Goal: Transaction & Acquisition: Obtain resource

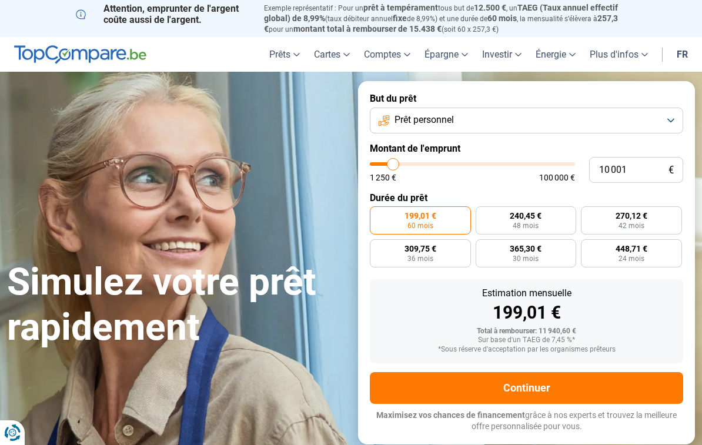
type input "10000"
radio input "true"
type input "12 250"
type input "12250"
type input "12 750"
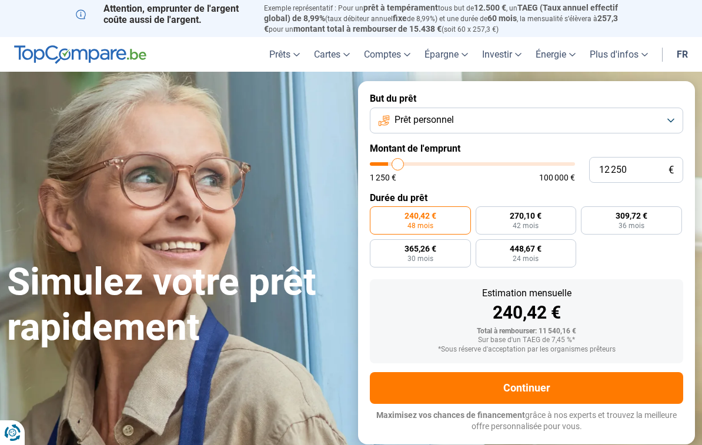
type input "12750"
type input "13 250"
type input "13250"
type input "13 500"
type input "13500"
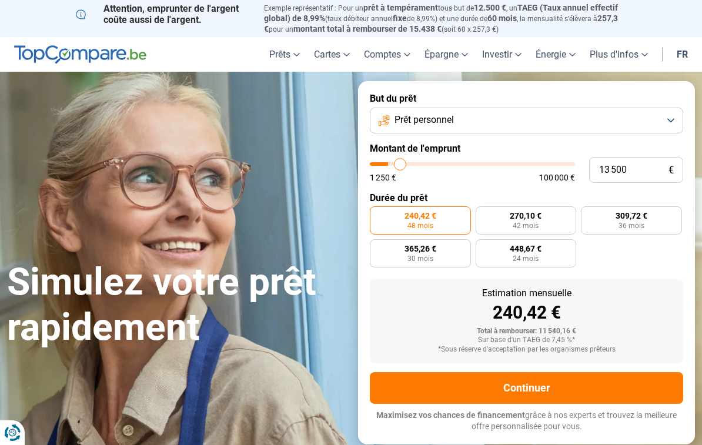
type input "13 750"
type input "13750"
type input "14 250"
type input "14250"
type input "14 500"
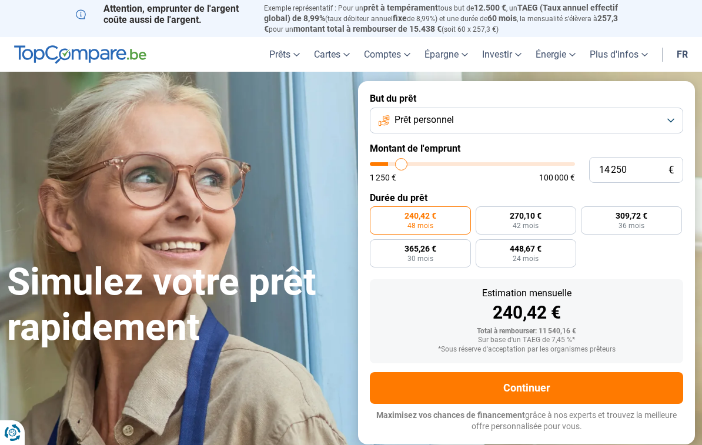
type input "14500"
type input "14 750"
type input "14750"
type input "15 000"
type input "15000"
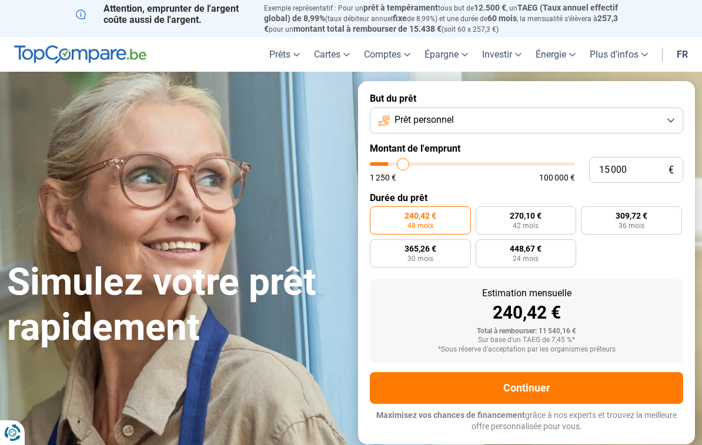
type input "15 250"
type input "15250"
radio input "false"
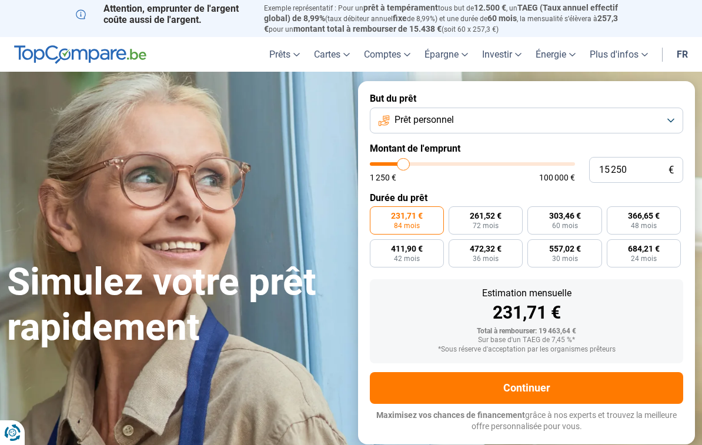
type input "16 250"
type input "16250"
type input "17 250"
type input "17250"
type input "17 750"
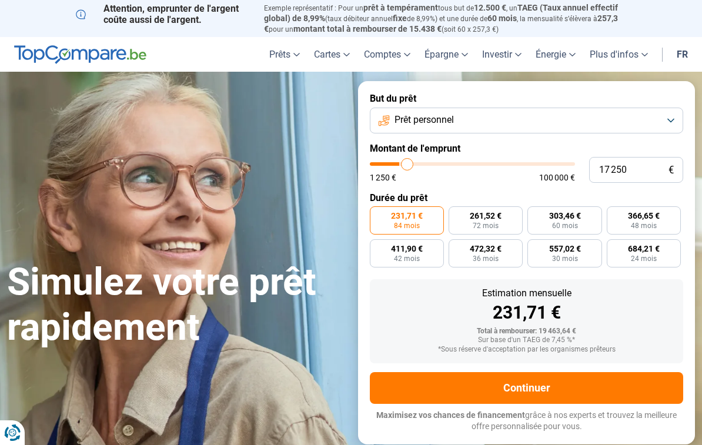
type input "17750"
type input "18 750"
type input "18750"
type input "19 250"
type input "19250"
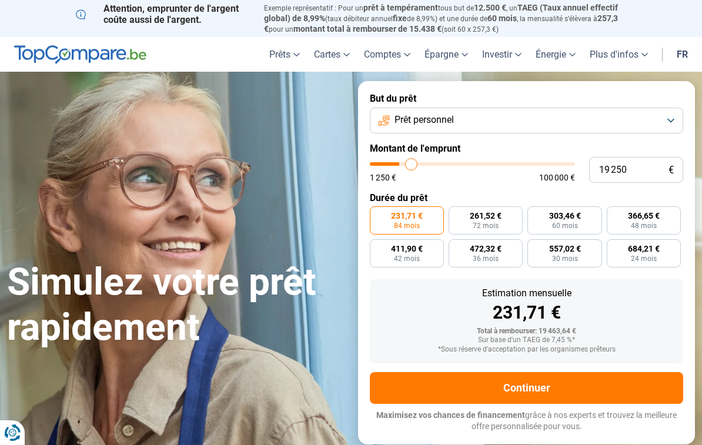
type input "20 000"
type input "20000"
type input "20 500"
type input "20500"
type input "21 000"
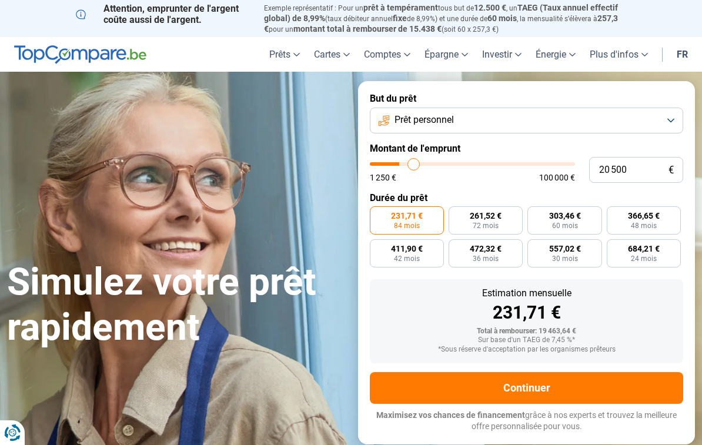
type input "21000"
type input "22 000"
type input "22000"
type input "22 500"
type input "22500"
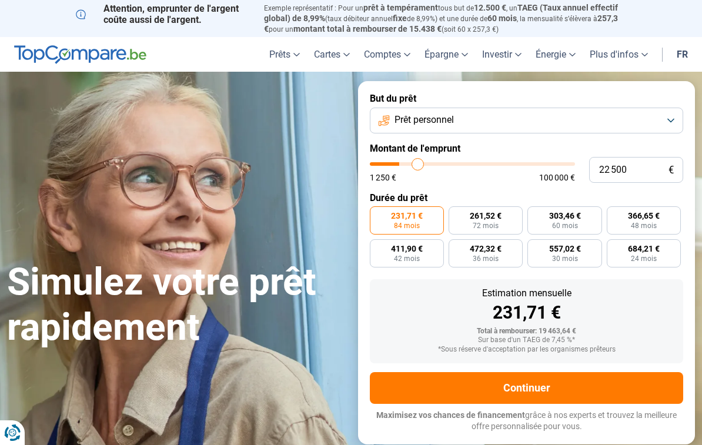
type input "23 250"
type input "23250"
type input "23 750"
type input "23750"
type input "24 500"
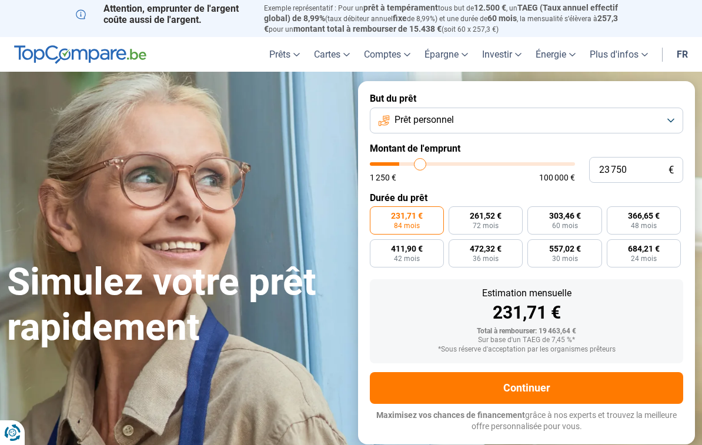
type input "24500"
type input "25 000"
type input "25000"
type input "25 250"
type input "25250"
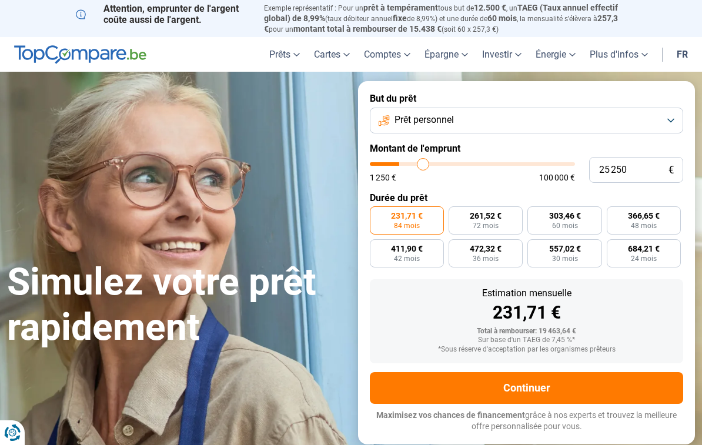
type input "25 750"
type input "25750"
type input "26 000"
type input "26000"
radio input "false"
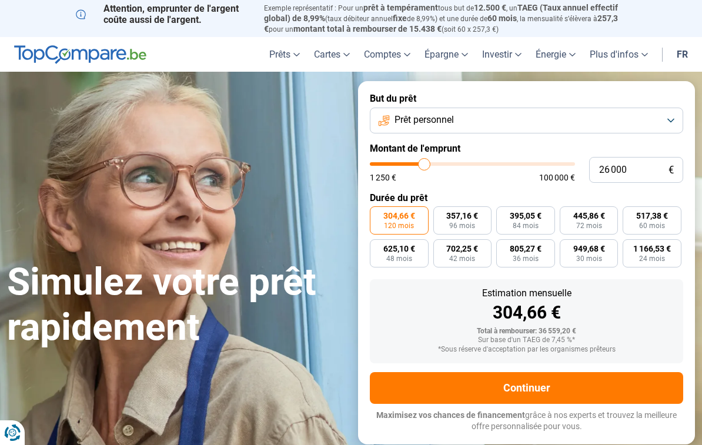
type input "28 250"
type input "28250"
type input "29 000"
type input "29000"
type input "29 500"
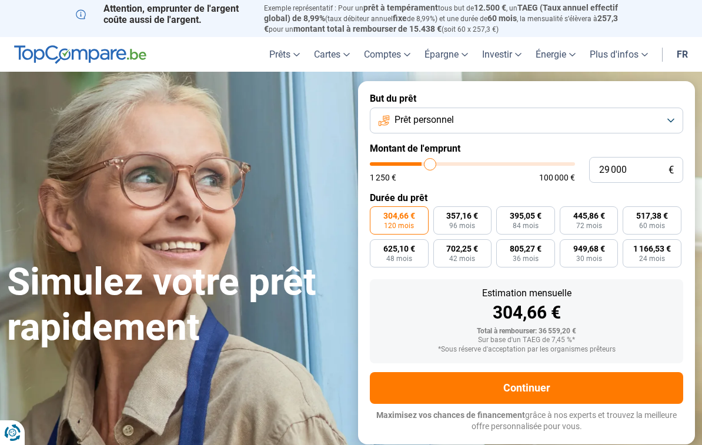
type input "29500"
type input "30 250"
type input "30250"
type input "30 750"
type input "30750"
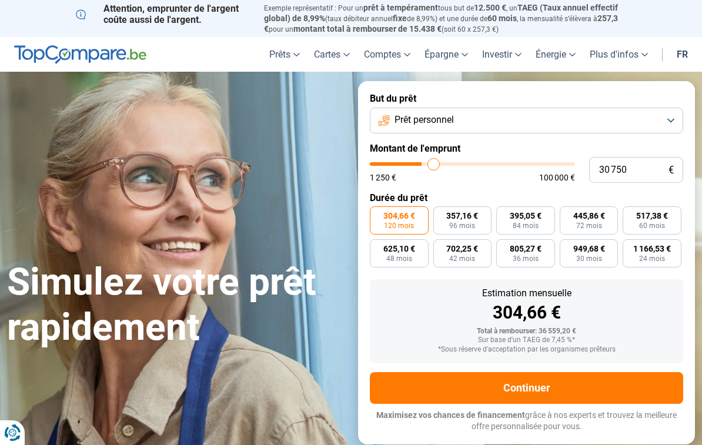
type input "31 000"
type input "31000"
type input "31 750"
type input "31750"
type input "32 000"
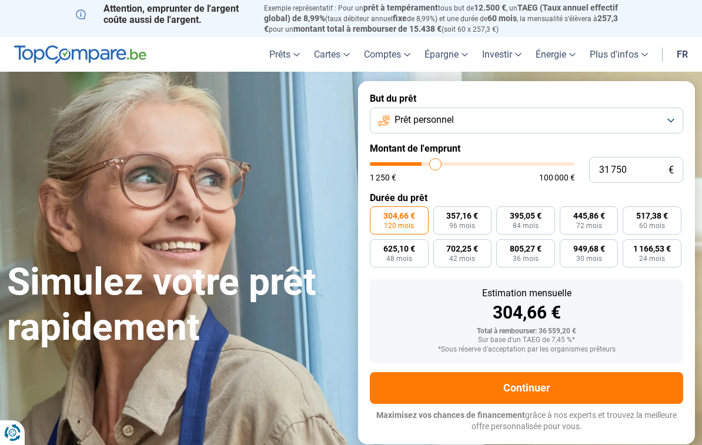
type input "32000"
type input "32 250"
type input "32250"
type input "32 500"
type input "32500"
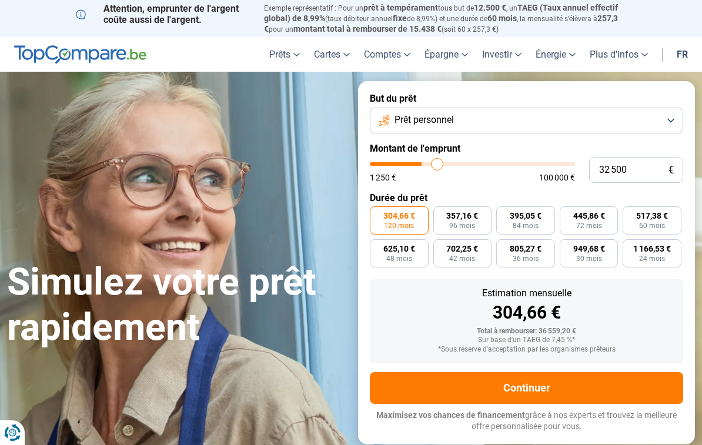
type input "33 250"
type input "33250"
type input "33 500"
type input "33500"
type input "33 750"
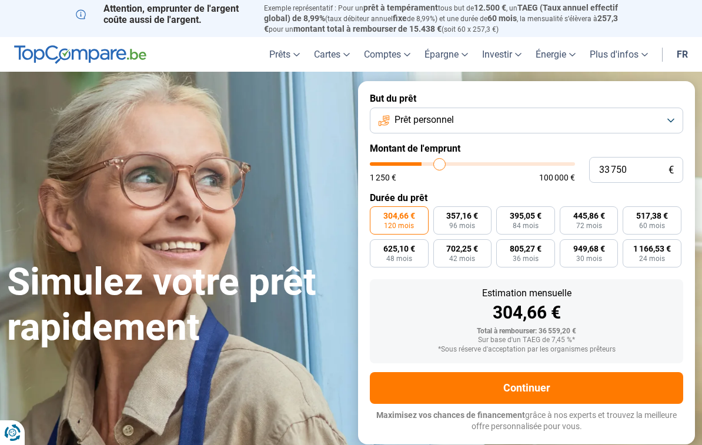
type input "33750"
type input "34 250"
type input "34250"
type input "33 250"
type input "33250"
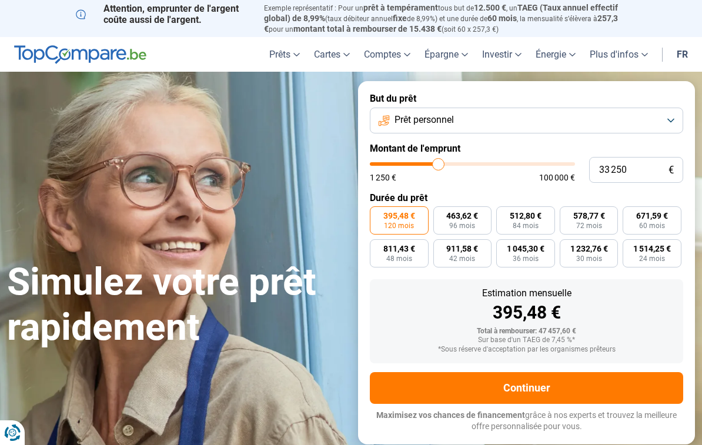
type input "31 750"
type input "31750"
type input "30 250"
type input "30250"
type input "28 000"
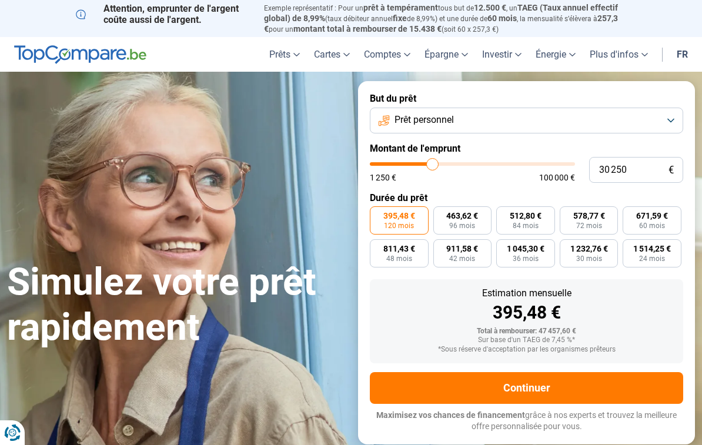
type input "28000"
type input "26 250"
type input "26250"
type input "24 250"
type input "24250"
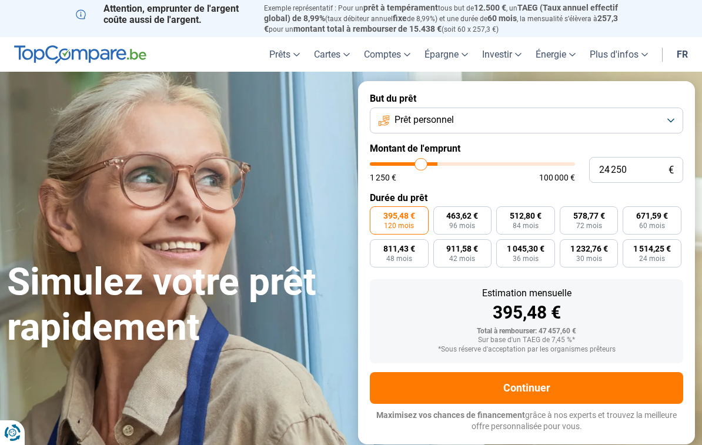
type input "22 000"
type input "22000"
type input "20 250"
type input "20250"
type input "18 750"
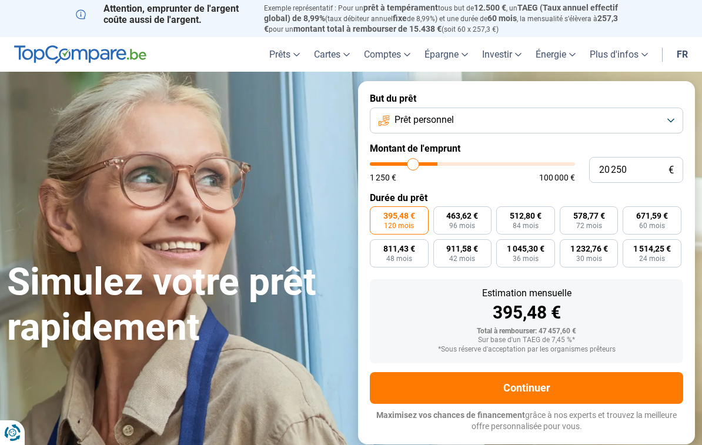
type input "18750"
type input "16 750"
type input "16750"
type input "15 250"
type input "15250"
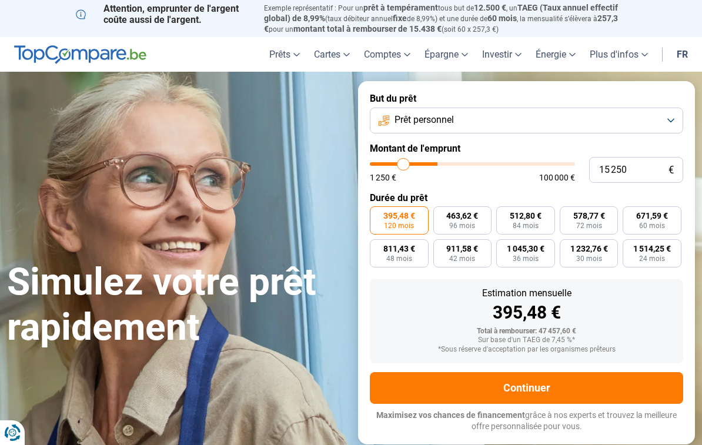
type input "14 250"
type input "14250"
type input "12 750"
type input "12750"
type input "11 500"
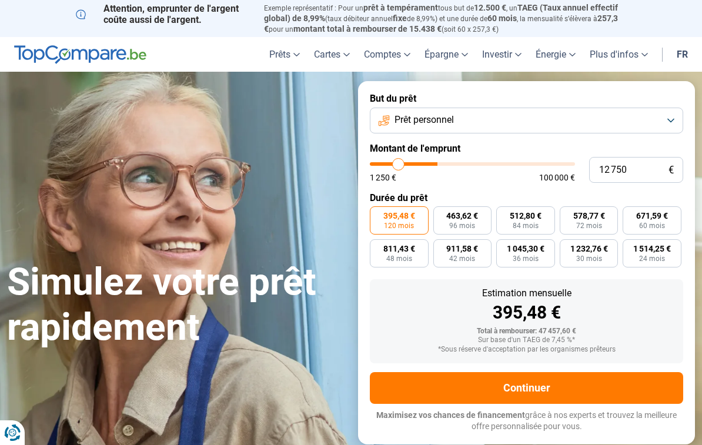
type input "11500"
type input "10 500"
type input "10500"
type input "9 000"
type input "9000"
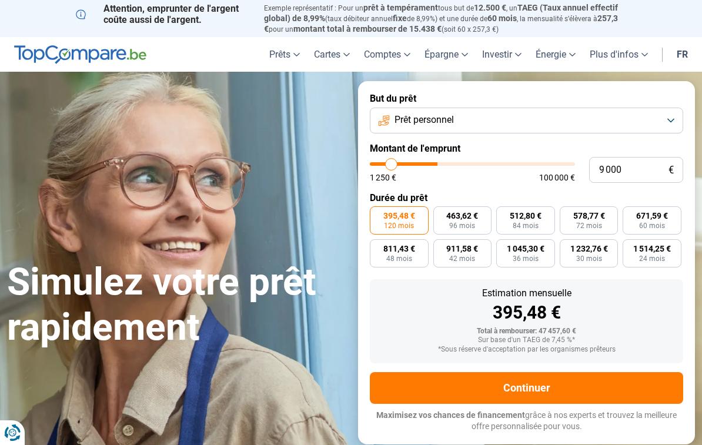
type input "8 000"
type input "8000"
type input "7 500"
type input "7500"
type input "6 500"
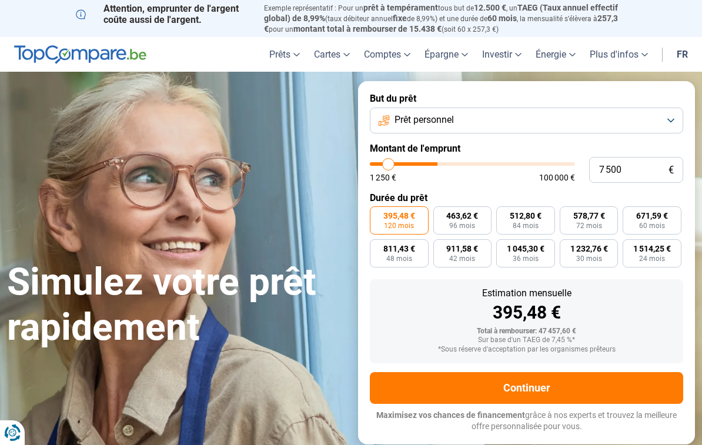
type input "6500"
type input "6 000"
type input "6000"
type input "5 250"
type input "5250"
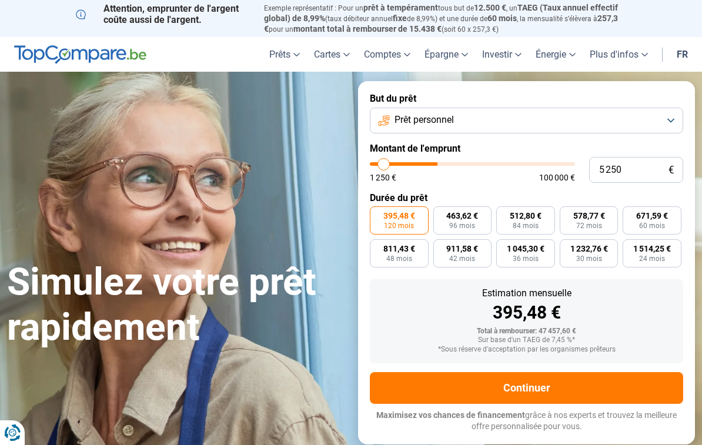
type input "4 750"
type input "4750"
type input "3 750"
type input "3750"
type input "3 500"
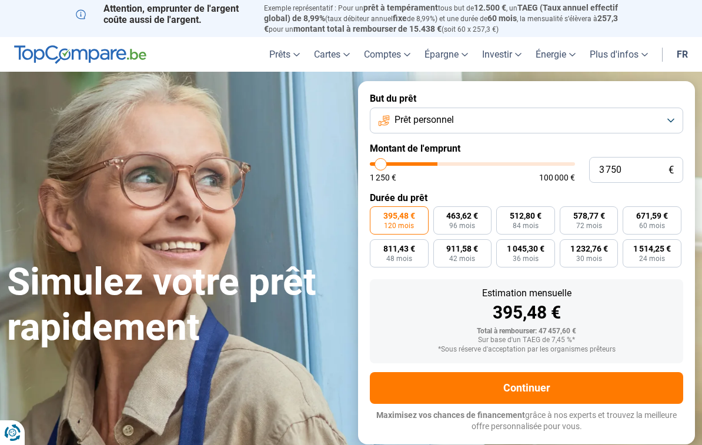
type input "3500"
type input "3 000"
type input "3000"
type input "2 250"
type input "2250"
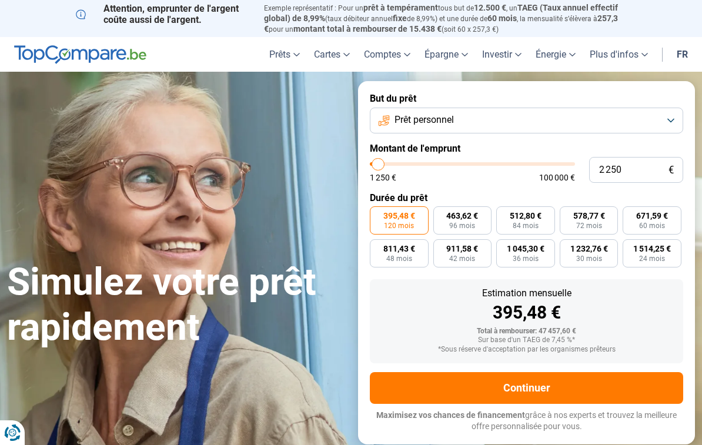
type input "1 750"
type input "1750"
type input "1 250"
type input "1250"
radio input "true"
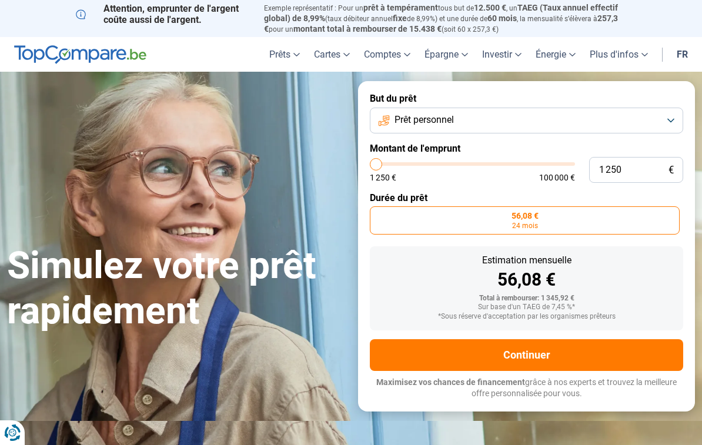
type input "4 750"
type input "4750"
type input "5 750"
type input "5750"
type input "6 250"
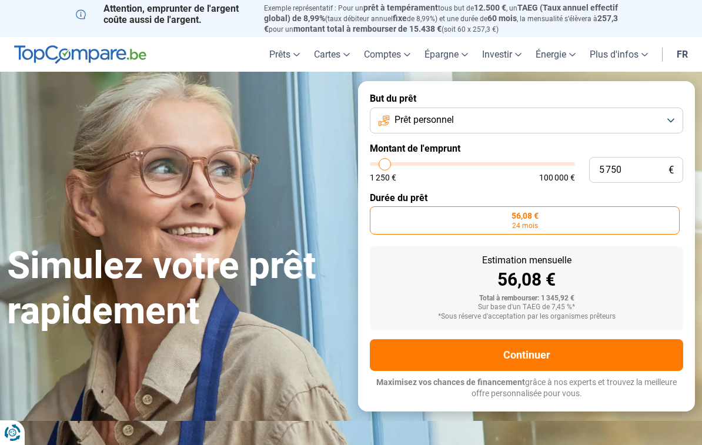
type input "6250"
type input "7 000"
type input "7000"
type input "7 500"
type input "7500"
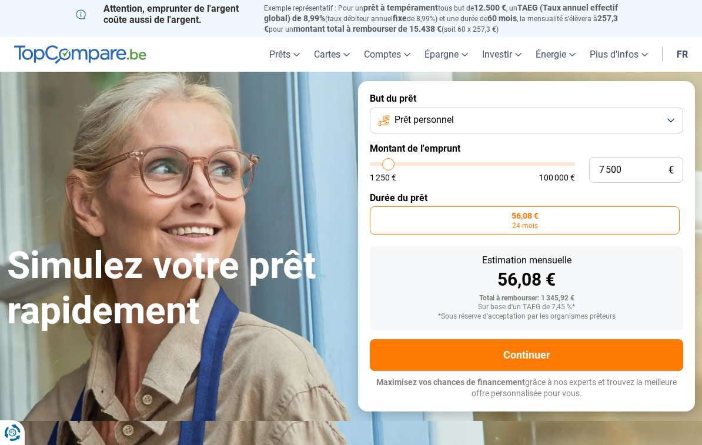
type input "7 750"
type input "7750"
type input "8 500"
type input "8500"
radio input "false"
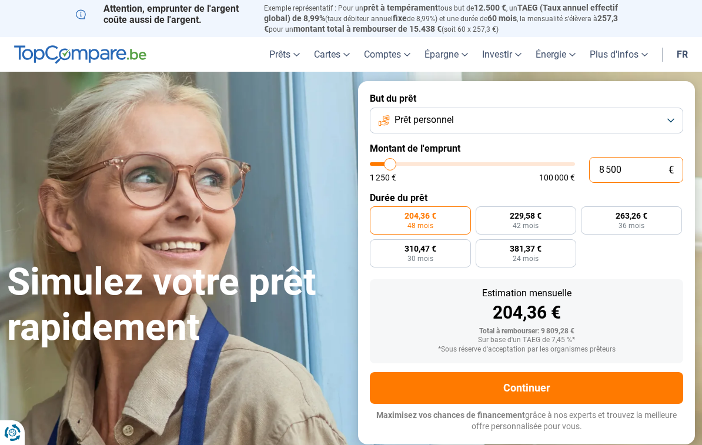
click at [608, 170] on input "8 500" at bounding box center [636, 170] width 94 height 26
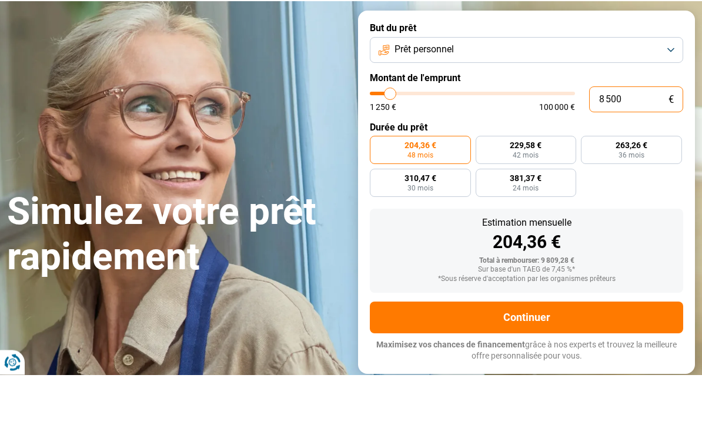
type input "850"
type input "1250"
type input "85"
type input "1250"
type input "8"
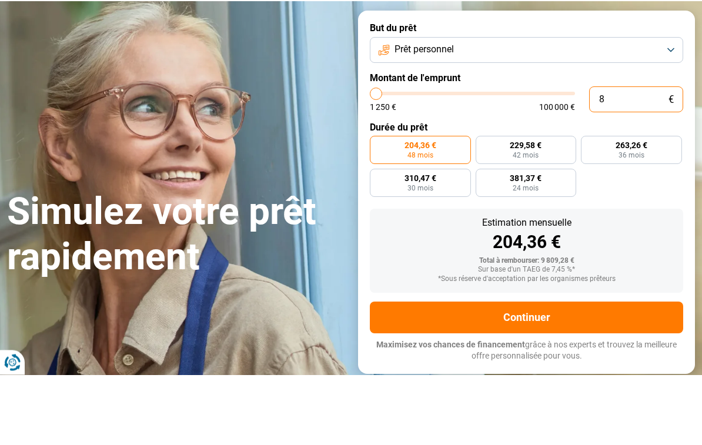
type input "1250"
type input "0"
type input "1250"
type input "2"
type input "1250"
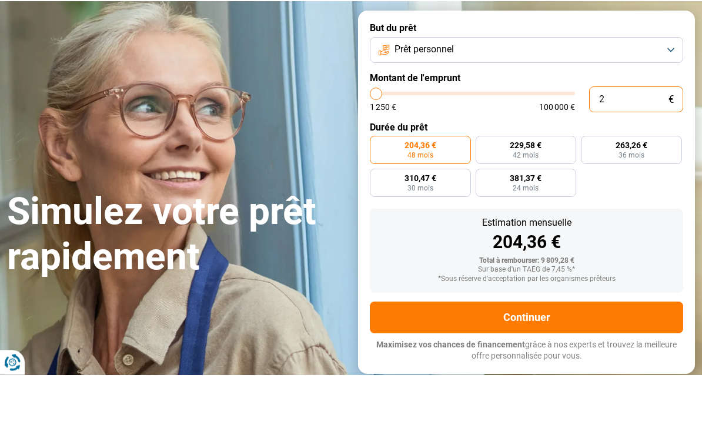
type input "25"
type input "1250"
type input "250"
type input "1250"
type input "2 500"
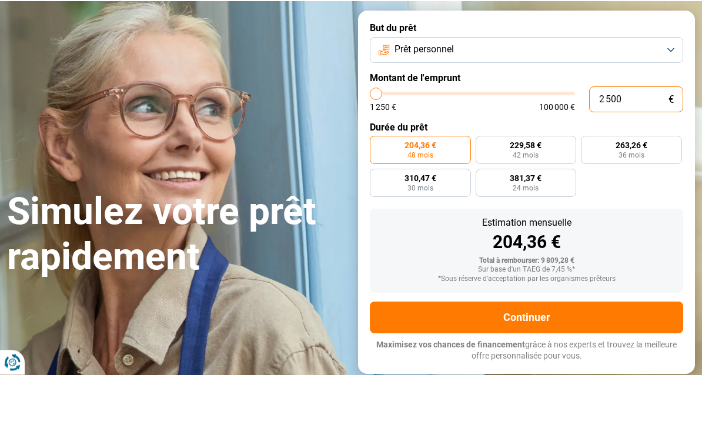
type input "2500"
radio input "true"
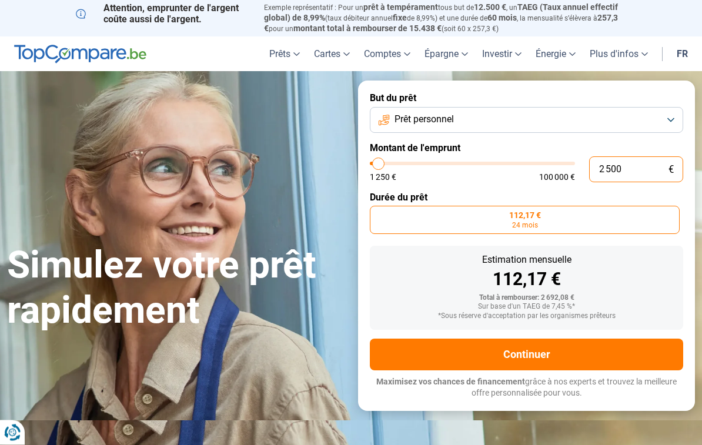
click at [629, 157] on input "2 500" at bounding box center [636, 170] width 94 height 26
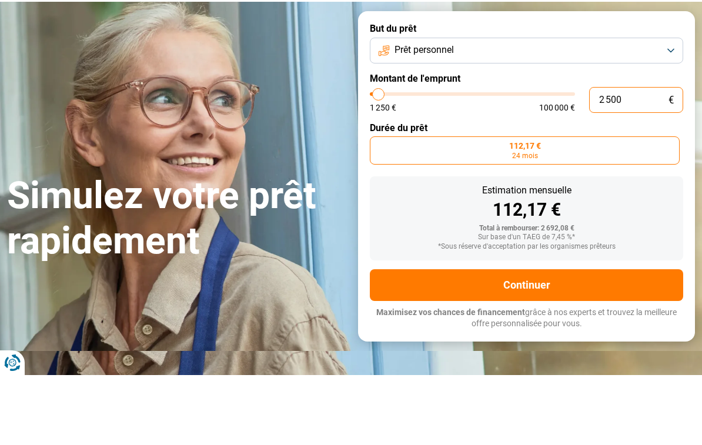
click at [631, 157] on input "2 500" at bounding box center [636, 170] width 94 height 26
type input "250"
type input "1250"
type input "25"
type input "1250"
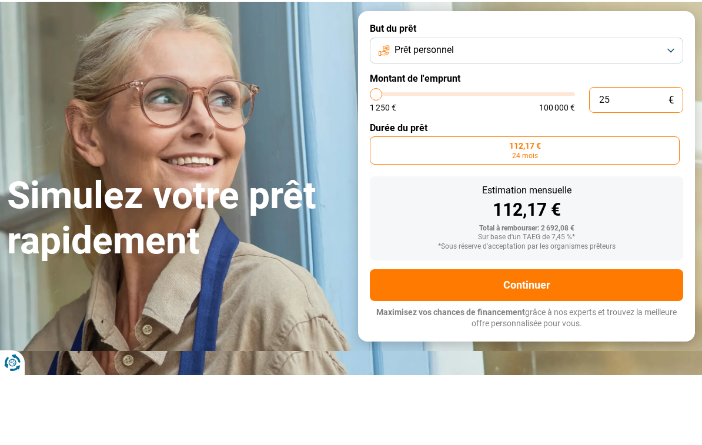
type input "2"
type input "1250"
type input "23"
type input "1250"
type input "230"
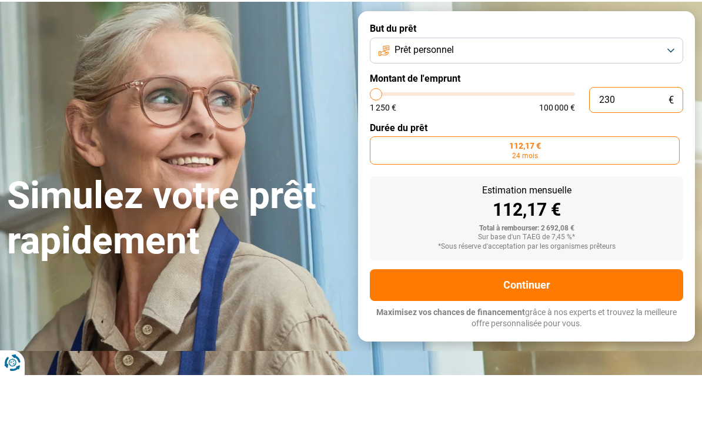
type input "1250"
type input "2 300"
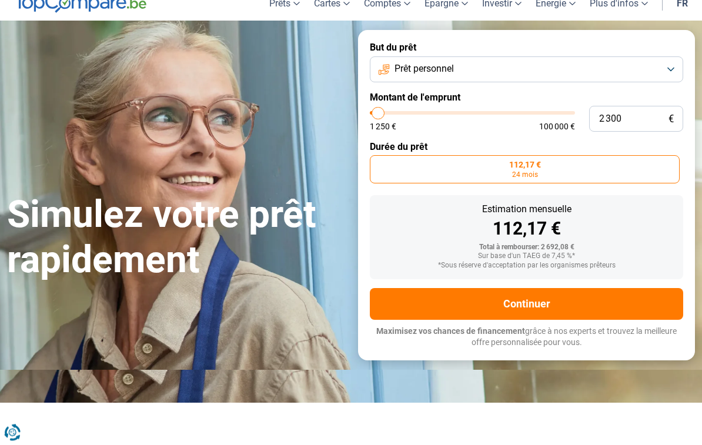
type input "2250"
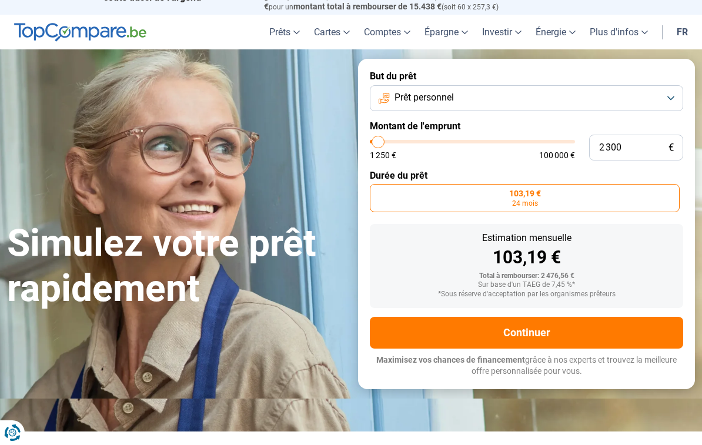
click at [396, 322] on button "Continuer" at bounding box center [527, 333] width 314 height 32
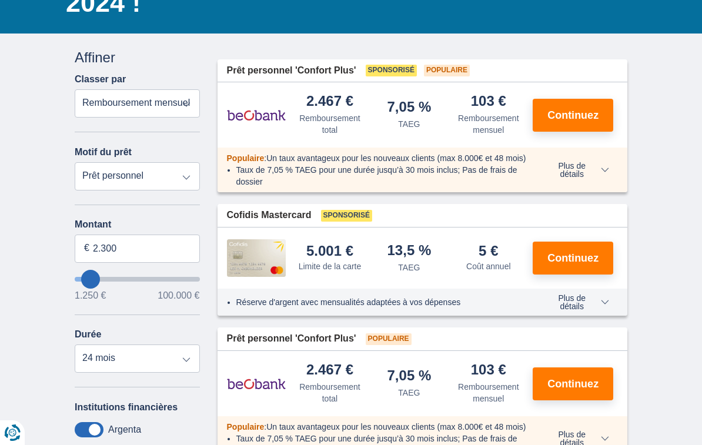
scroll to position [175, 0]
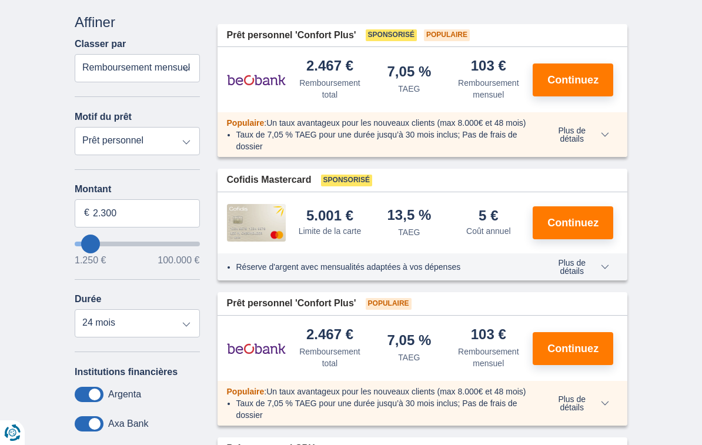
click at [345, 281] on div "Réserve d'argent avec mensualités adaptées à vos dépenses Plus de détails Moins…" at bounding box center [423, 267] width 411 height 27
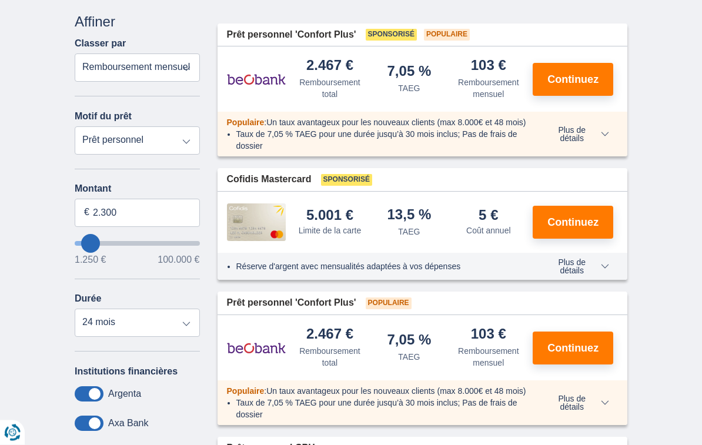
scroll to position [197, 0]
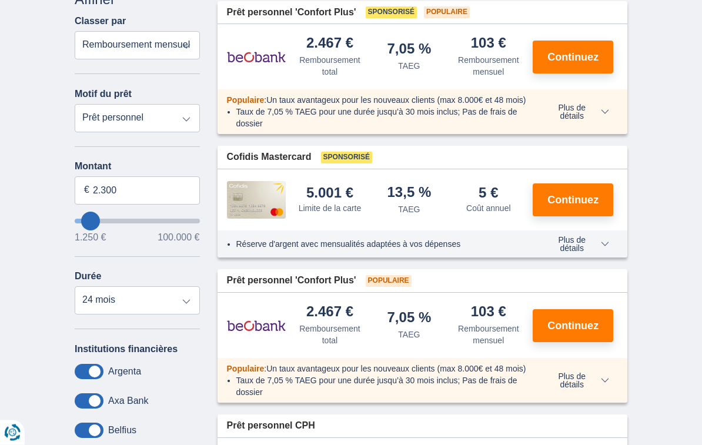
click at [579, 52] on span "Continuez" at bounding box center [573, 57] width 51 height 11
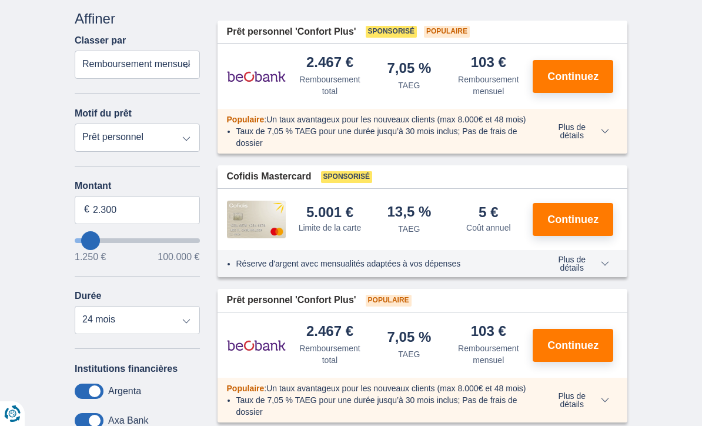
scroll to position [198, 0]
